Goal: Task Accomplishment & Management: Use online tool/utility

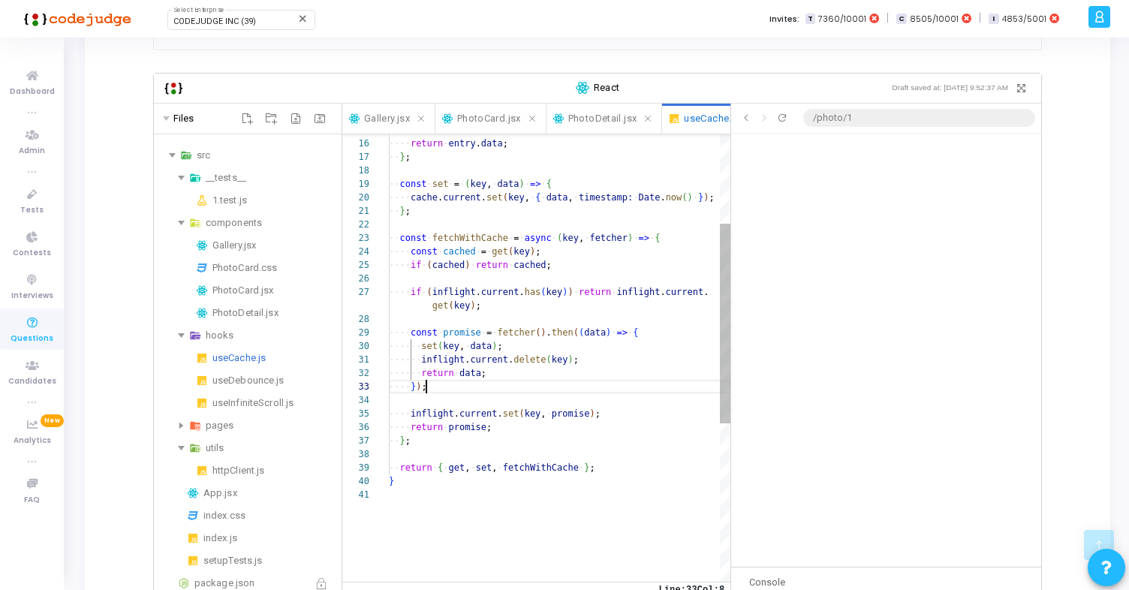
scroll to position [41, 38]
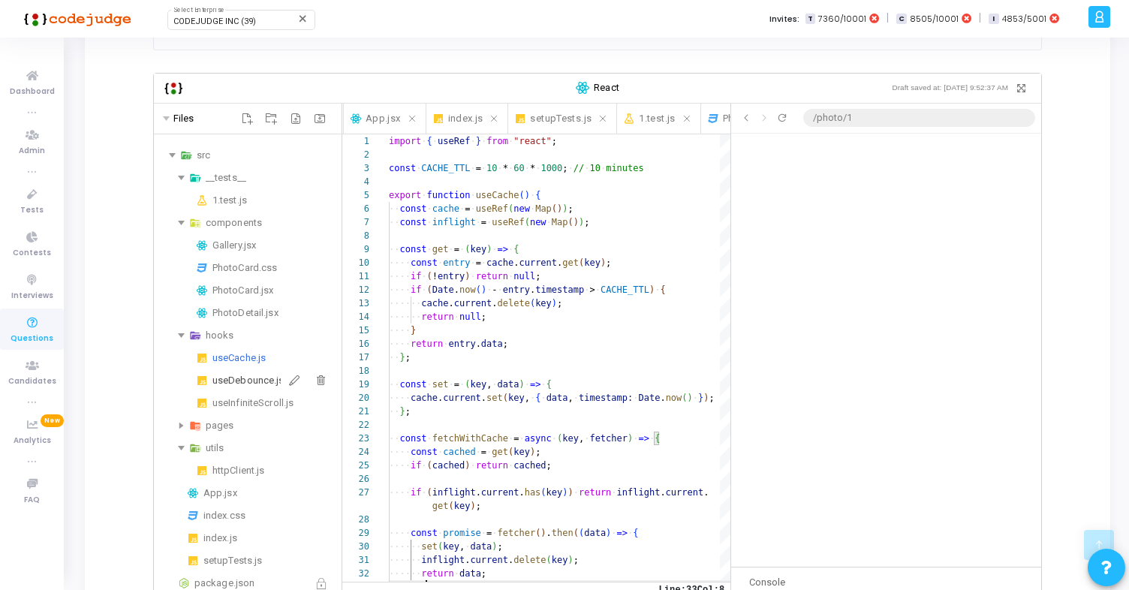
click at [243, 381] on div "useDebounce.js" at bounding box center [273, 381] width 123 height 18
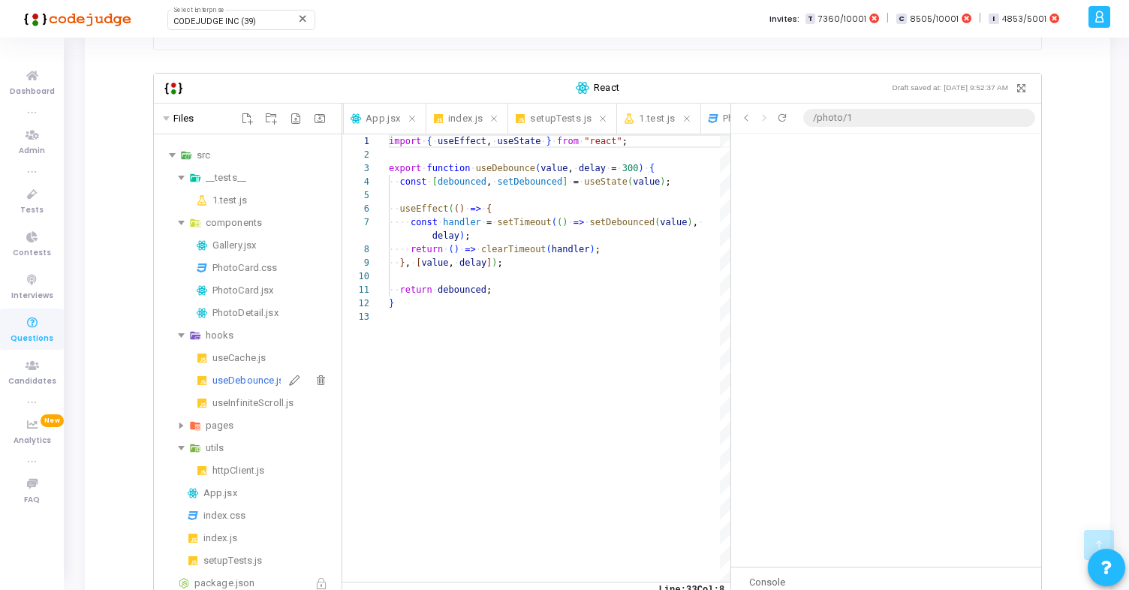
scroll to position [122, 0]
click at [216, 333] on div "hooks" at bounding box center [271, 336] width 130 height 18
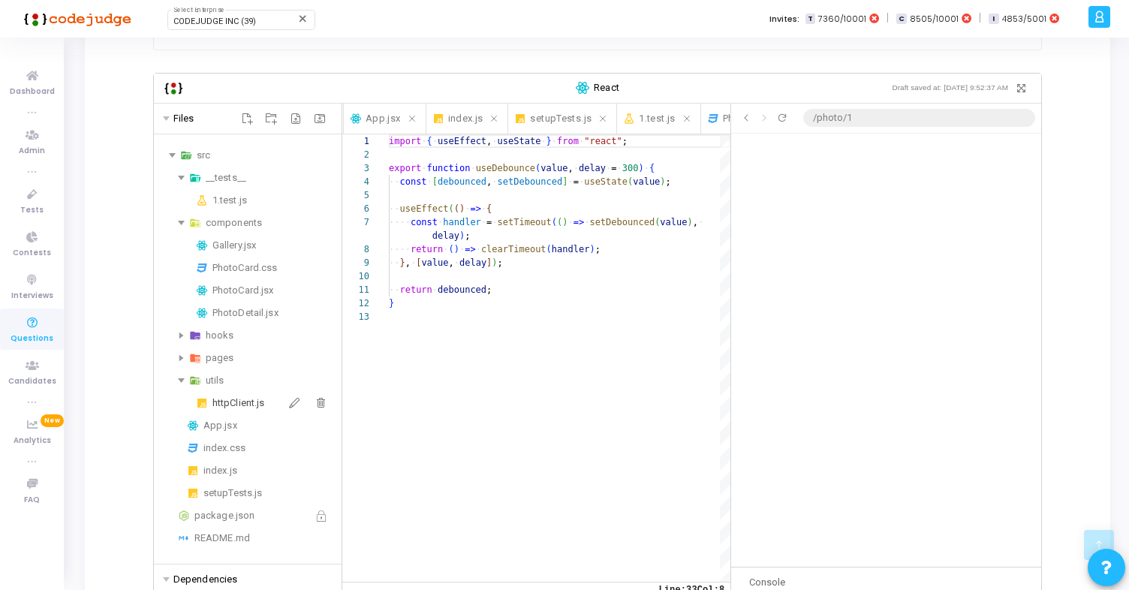
click at [228, 401] on div "httpClient.js" at bounding box center [273, 403] width 123 height 18
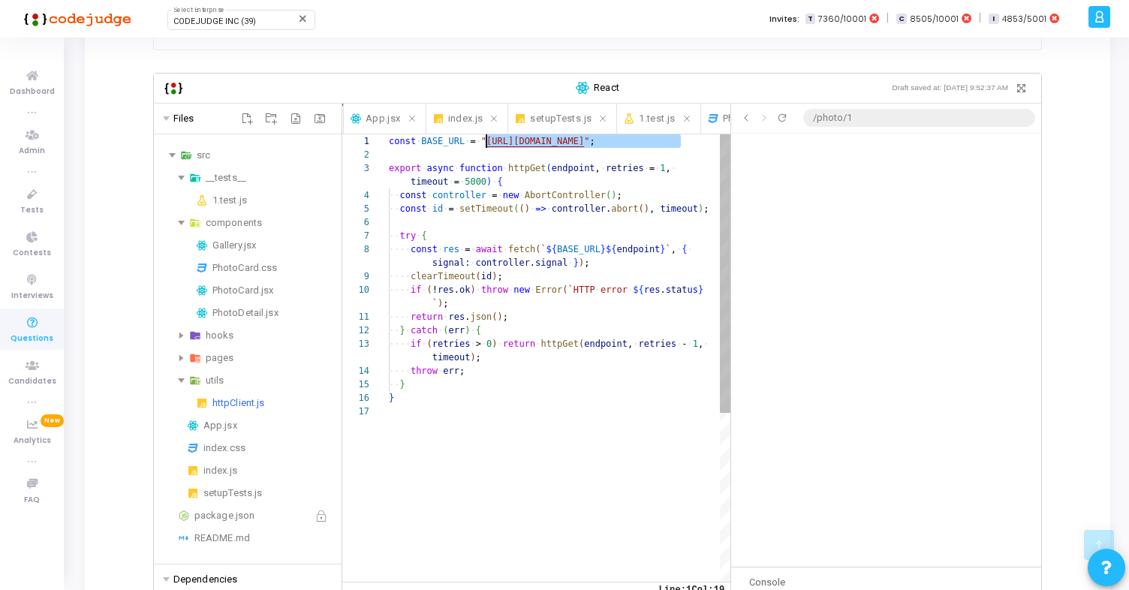
scroll to position [0, 98]
drag, startPoint x: 677, startPoint y: 140, endPoint x: 486, endPoint y: 143, distance: 190.7
click at [486, 143] on div "const ·‌ BASE_URL ·‌ = ·‌ " [URL][DOMAIN_NAME] " ; export ·‌ async ·‌ function …" at bounding box center [560, 493] width 342 height 718
type textarea "clearTimeout(id); if (!res.ok) throw new Error(`HTTP error ${res.status}`); ret…"
click at [521, 404] on div "const ·‌ BASE_URL ·‌ = ·‌ " [URL][DOMAIN_NAME] " ; export ·‌ async ·‌ function …" at bounding box center [560, 493] width 342 height 718
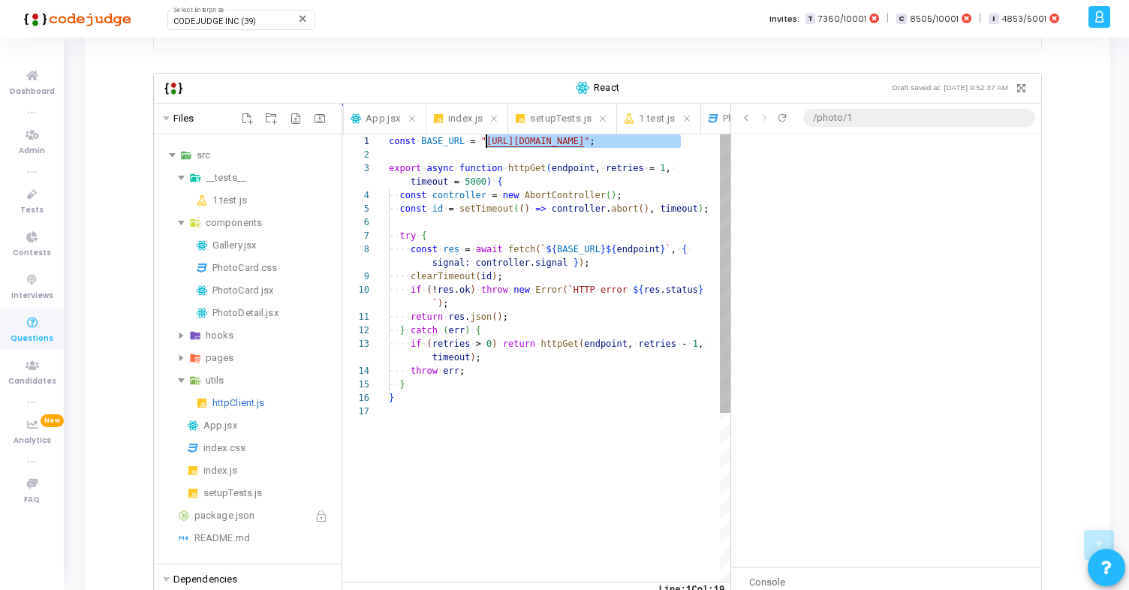
scroll to position [95, 5]
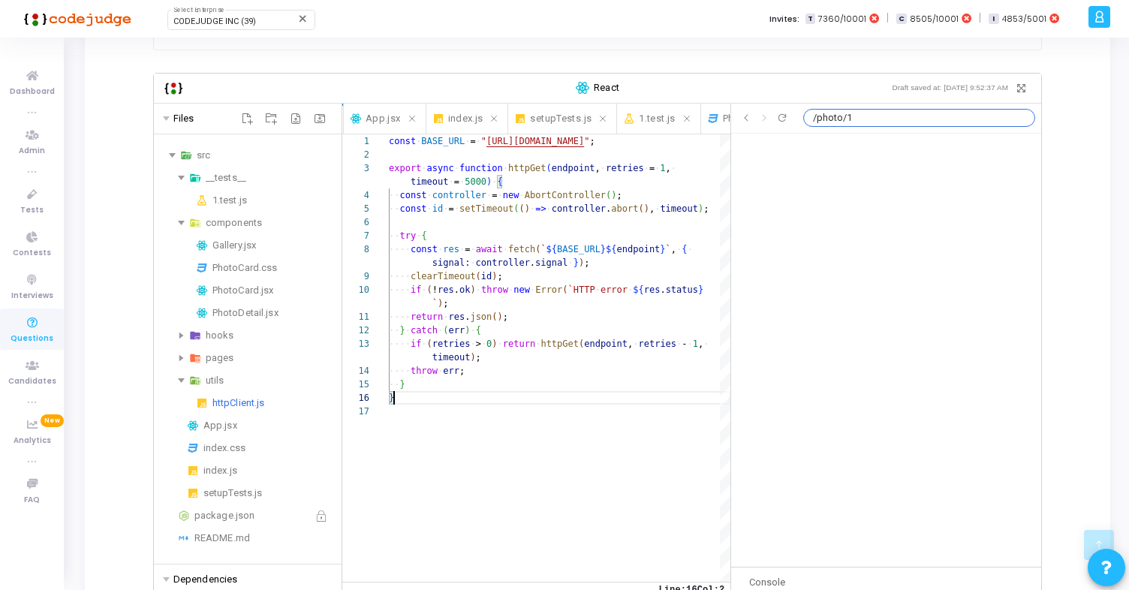
click at [835, 124] on input "/photo/1" at bounding box center [919, 118] width 232 height 18
type input "/"
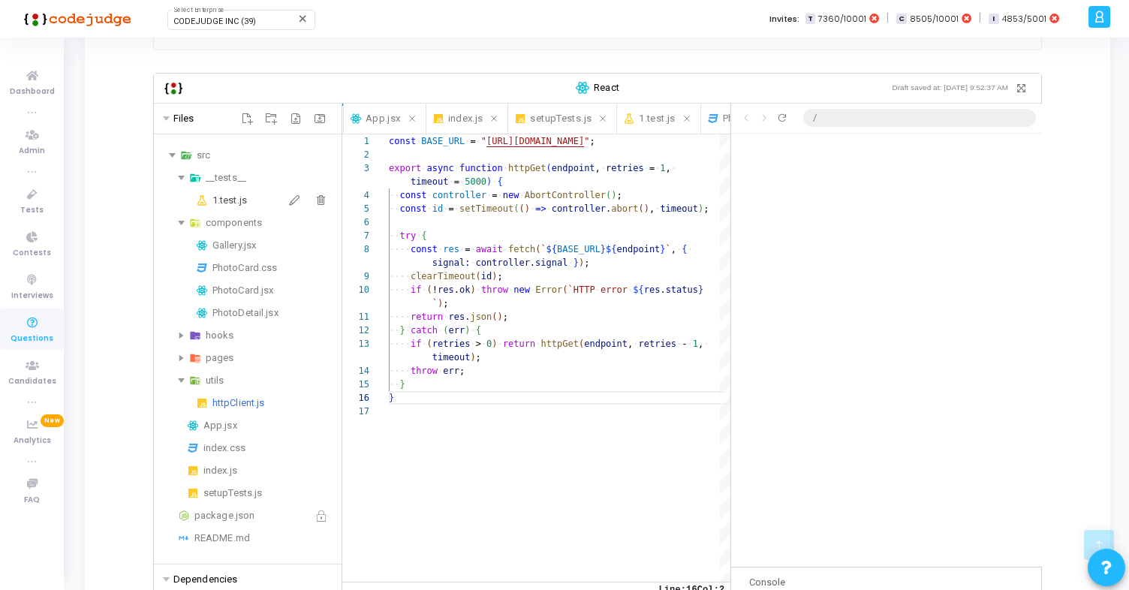
click at [234, 195] on div "1.test.js" at bounding box center [273, 200] width 123 height 18
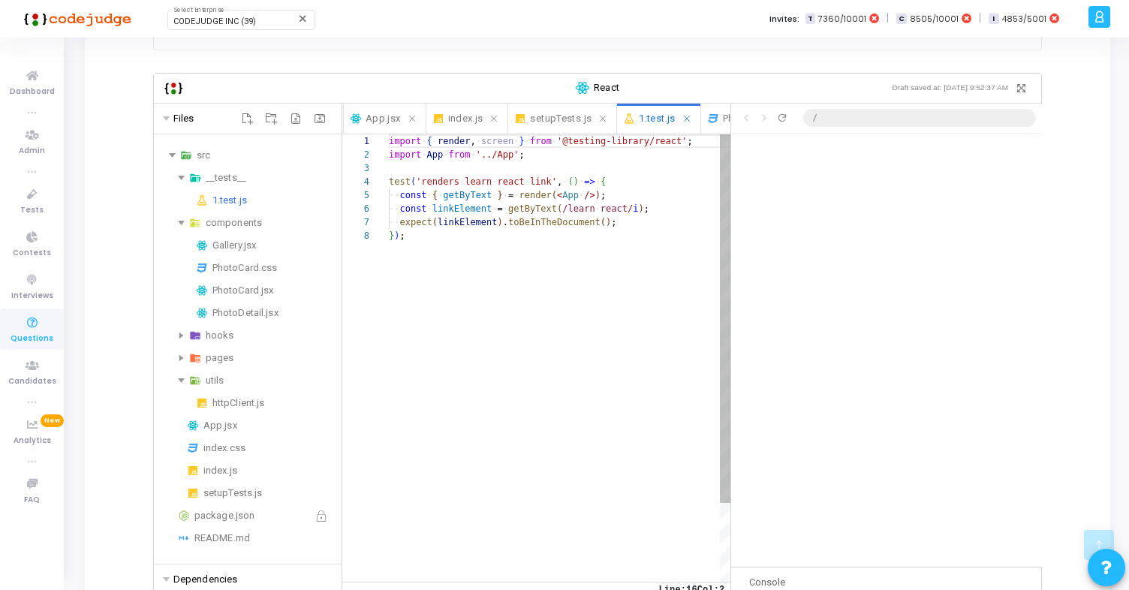
scroll to position [95, 17]
click at [508, 265] on div "import ·‌ { ·‌ render , ·‌ screen ·‌ } ·‌ from ·‌ '@testing-library/react' ; im…" at bounding box center [560, 405] width 342 height 542
click at [454, 285] on div "import ·‌ { ·‌ render , ·‌ screen ·‌ } ·‌ from ·‌ '@testing-library/react' ; im…" at bounding box center [560, 405] width 342 height 542
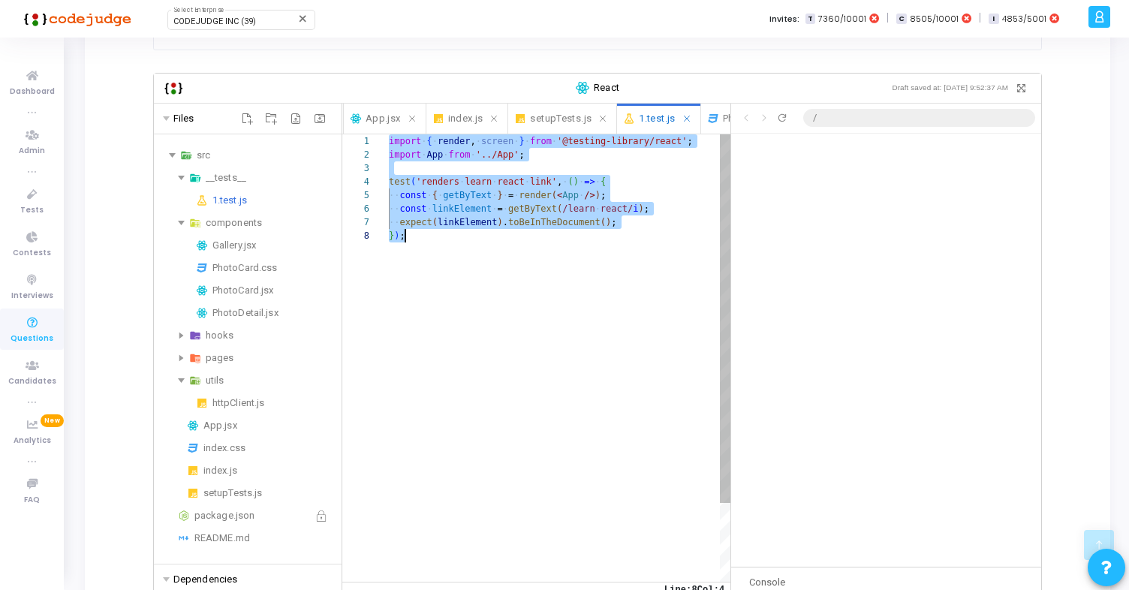
scroll to position [0, 17]
paste textarea "Editor content;Press Alt+F1 for Accessibility Options."
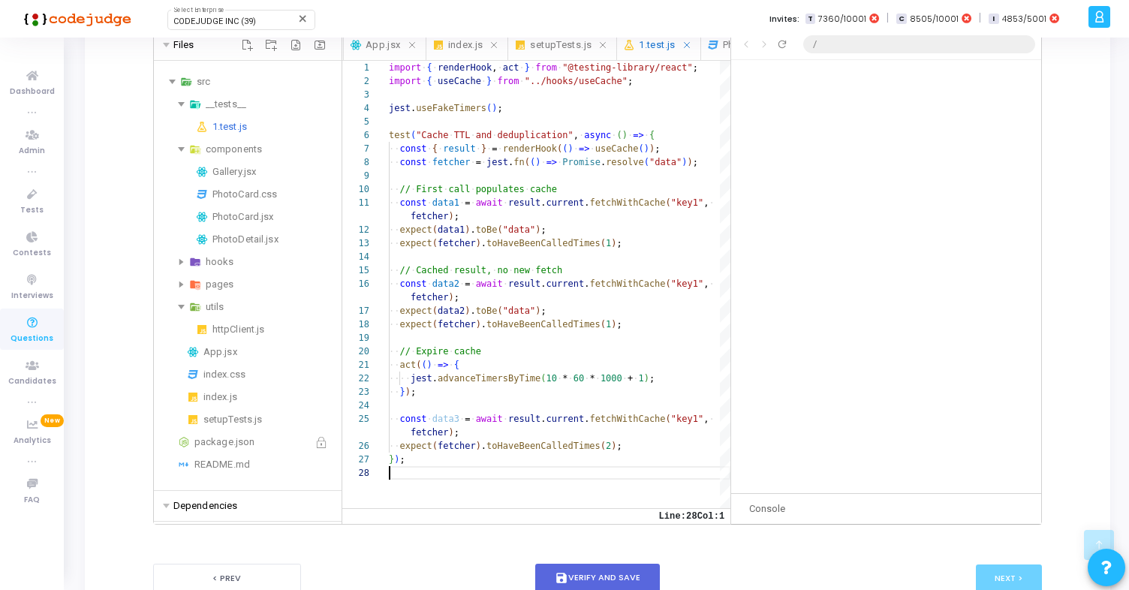
scroll to position [336, 0]
click at [589, 571] on button "save Verify and Save" at bounding box center [597, 576] width 125 height 29
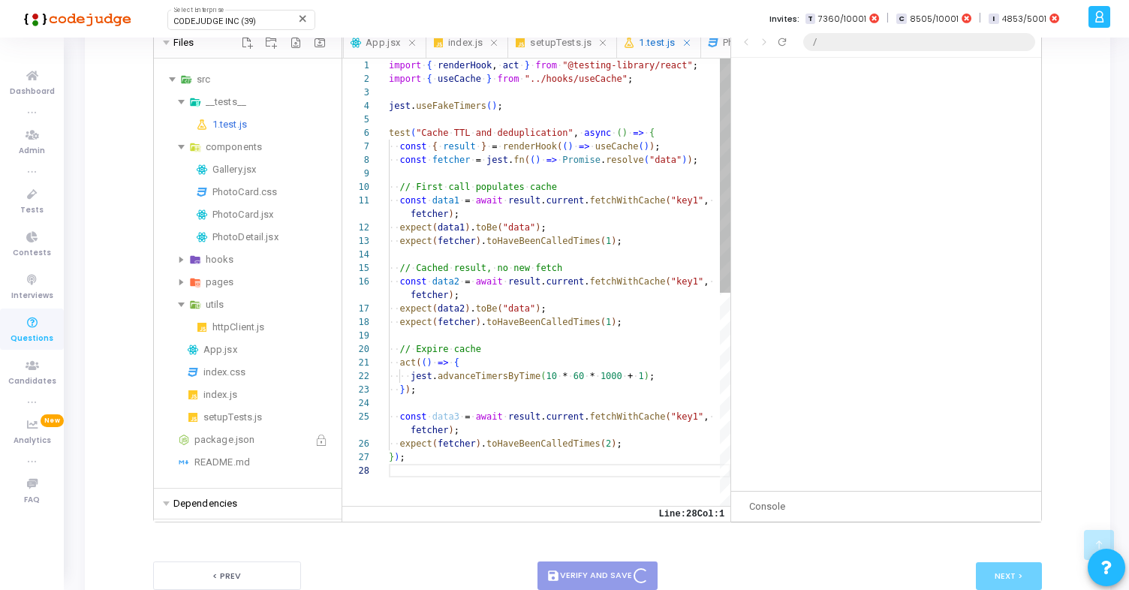
scroll to position [0, 0]
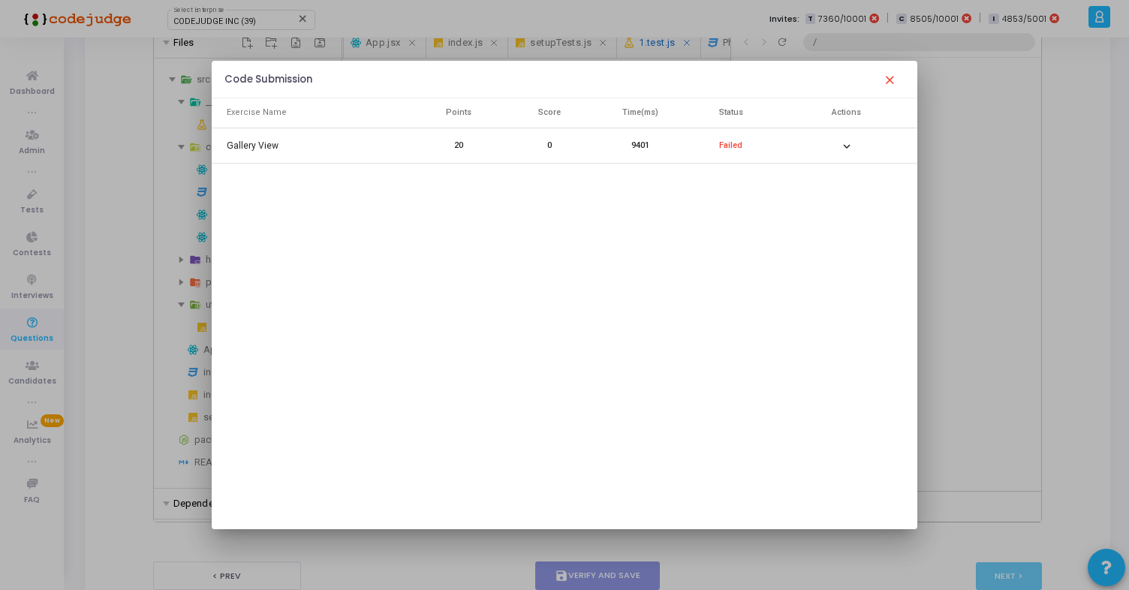
click at [780, 141] on mat-cell "expand_more" at bounding box center [846, 145] width 141 height 35
click at [840, 144] on mat-icon "expand_more" at bounding box center [847, 146] width 18 height 18
click at [824, 220] on mat-icon "expand_more" at bounding box center [827, 222] width 18 height 18
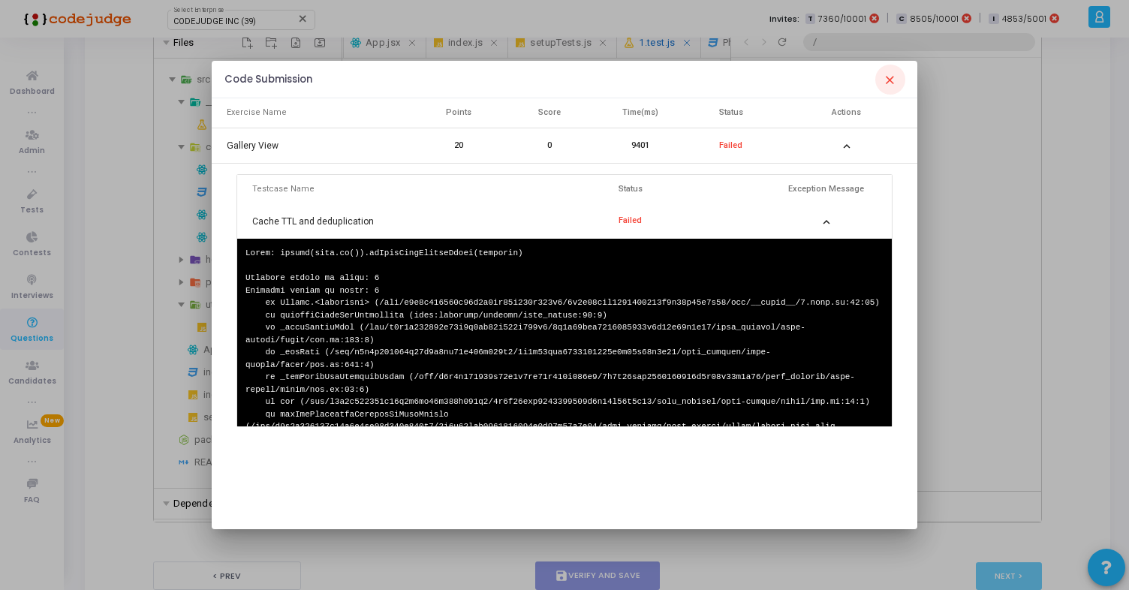
click at [892, 83] on mat-icon "close" at bounding box center [891, 80] width 18 height 18
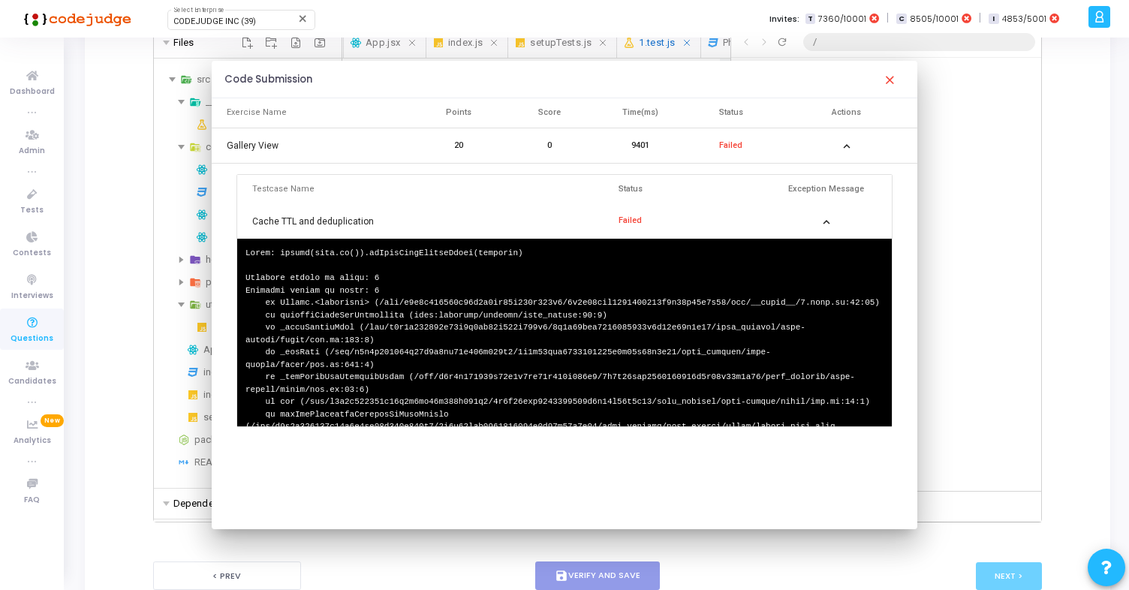
scroll to position [336, 0]
